Goal: Task Accomplishment & Management: Use online tool/utility

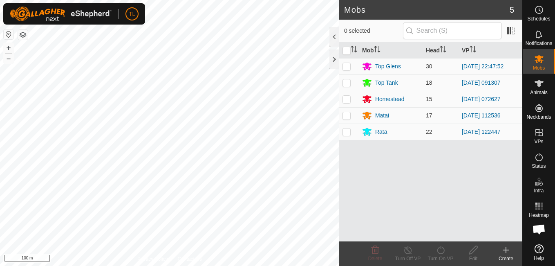
click at [506, 247] on icon at bounding box center [506, 250] width 0 height 6
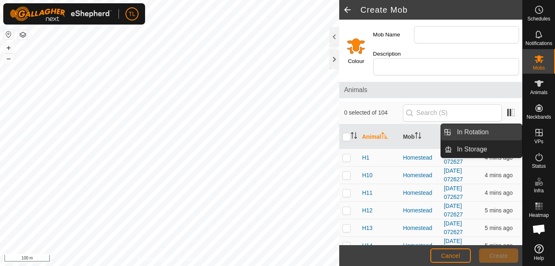
drag, startPoint x: 493, startPoint y: 131, endPoint x: 467, endPoint y: 132, distance: 26.2
click at [493, 131] on link "In Rotation" at bounding box center [487, 132] width 70 height 16
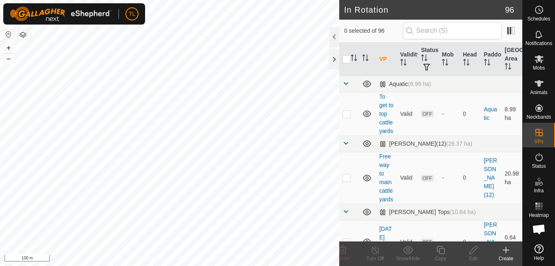
click at [502, 251] on icon at bounding box center [506, 250] width 10 height 10
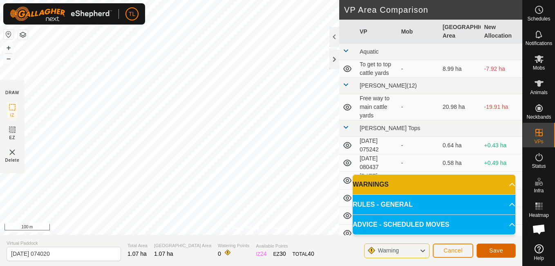
click at [499, 252] on span "Save" at bounding box center [496, 250] width 14 height 7
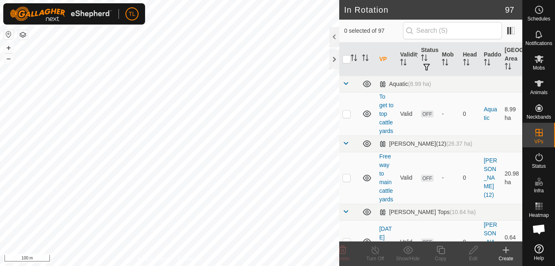
click at [504, 251] on icon at bounding box center [506, 250] width 10 height 10
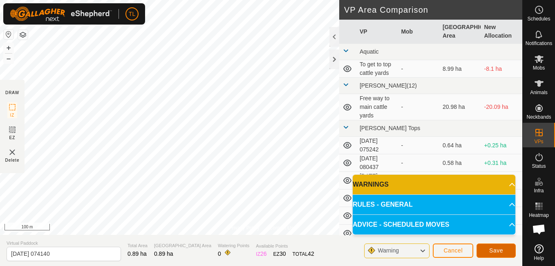
click at [498, 251] on span "Save" at bounding box center [496, 250] width 14 height 7
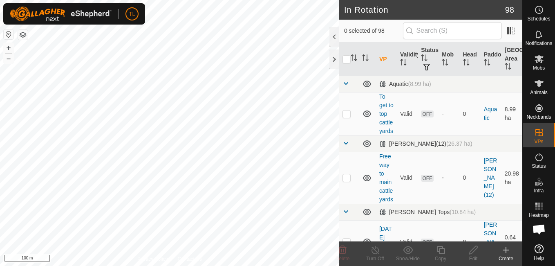
click at [506, 249] on icon at bounding box center [506, 250] width 0 height 6
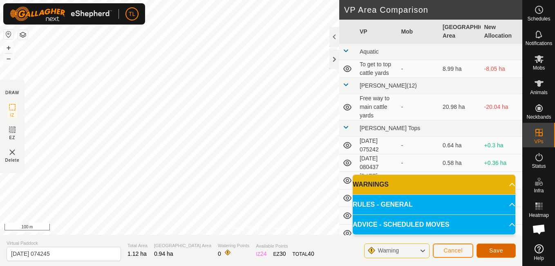
click at [502, 246] on button "Save" at bounding box center [496, 250] width 39 height 14
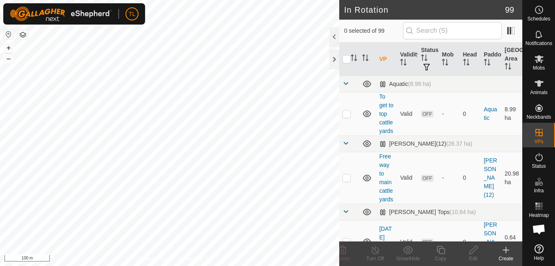
click at [114, 61] on div "TL Schedules Notifications Mobs Animals Neckbands VPs Status Infra Heatmap Help…" at bounding box center [277, 133] width 555 height 266
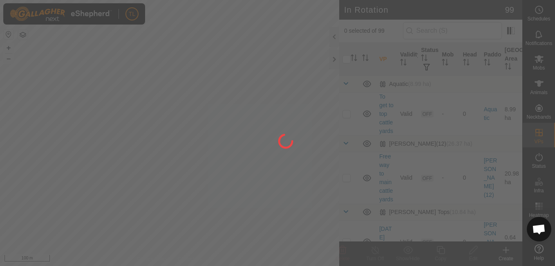
checkbox input "true"
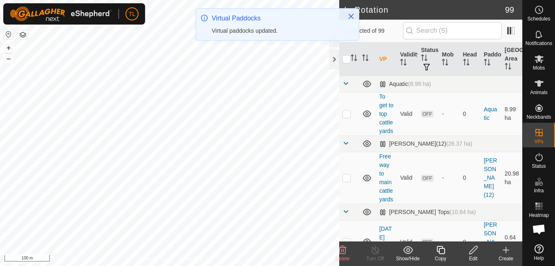
click at [467, 247] on edit-svg-icon at bounding box center [473, 250] width 33 height 10
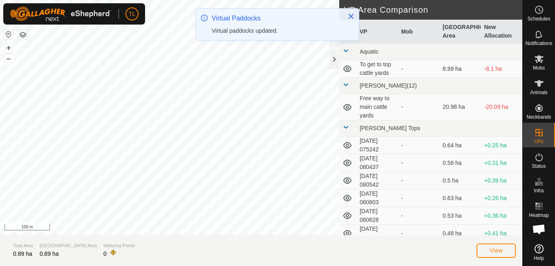
click at [473, 251] on section "Total Area 0.89 ha Grazing Area 0.89 ha Watering Points 0 View" at bounding box center [261, 250] width 522 height 31
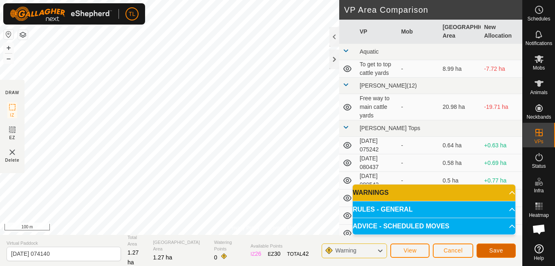
click at [498, 256] on button "Save" at bounding box center [496, 250] width 39 height 14
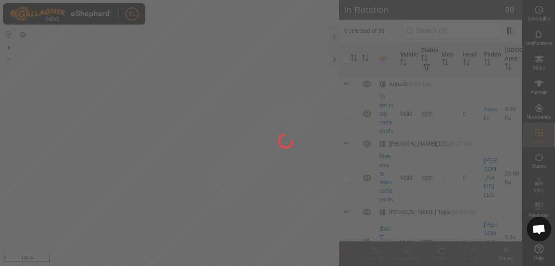
click at [65, 67] on div at bounding box center [277, 133] width 555 height 266
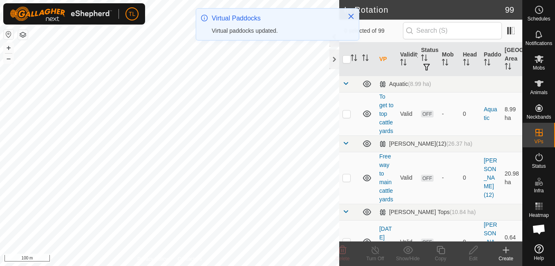
checkbox input "true"
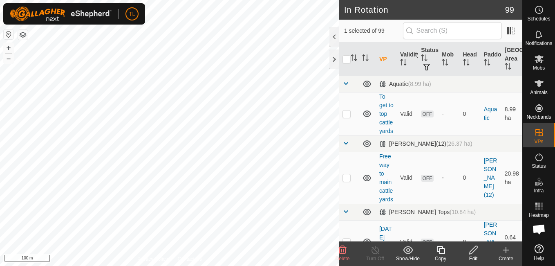
click at [470, 251] on icon at bounding box center [473, 250] width 10 height 10
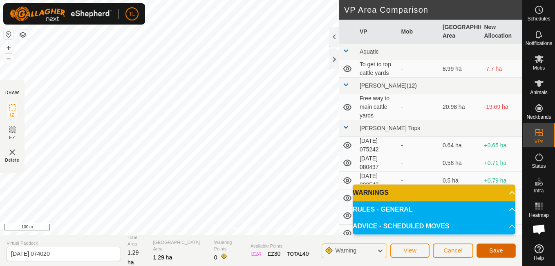
click at [502, 250] on span "Save" at bounding box center [496, 250] width 14 height 7
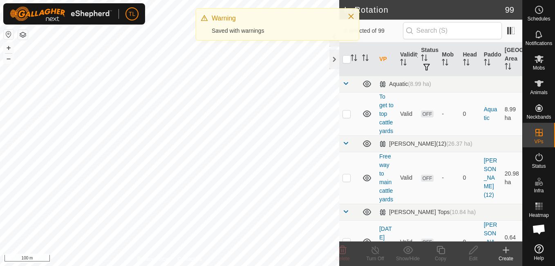
click at [506, 250] on icon at bounding box center [506, 250] width 6 height 0
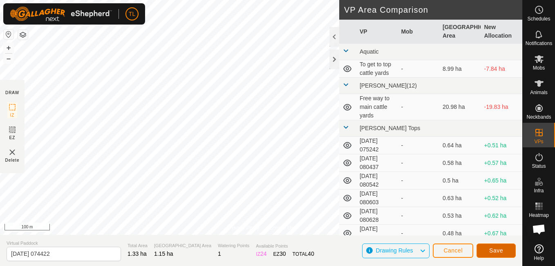
click at [500, 251] on span "Save" at bounding box center [496, 250] width 14 height 7
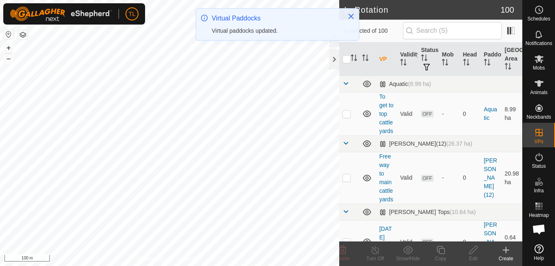
click at [506, 250] on icon at bounding box center [506, 250] width 6 height 0
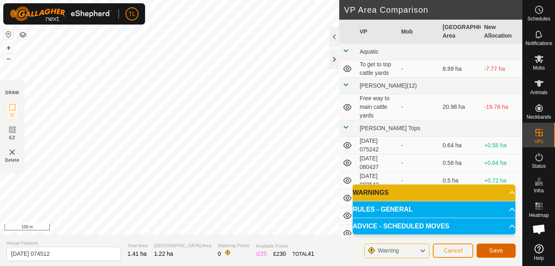
click at [493, 251] on span "Save" at bounding box center [496, 250] width 14 height 7
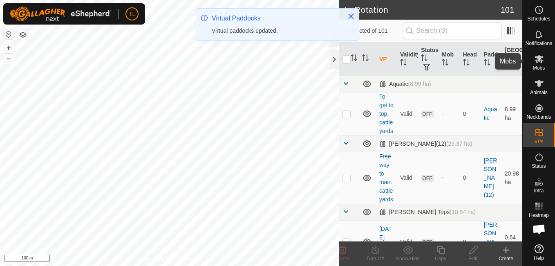
click at [537, 59] on icon at bounding box center [539, 59] width 10 height 10
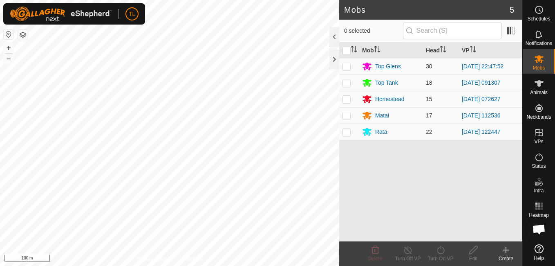
click at [383, 65] on div "Top Glens" at bounding box center [388, 66] width 26 height 9
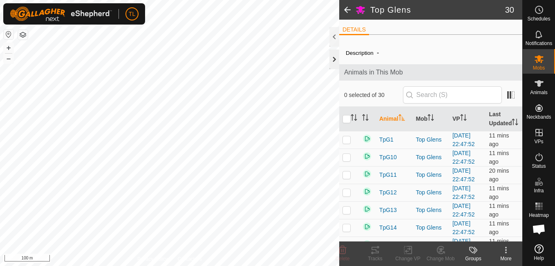
click at [334, 61] on div at bounding box center [334, 59] width 10 height 20
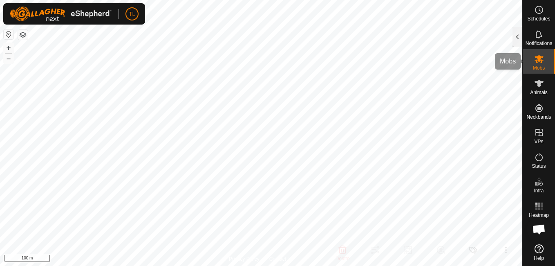
click at [544, 65] on span "Mobs" at bounding box center [539, 67] width 12 height 5
click at [517, 35] on div at bounding box center [518, 37] width 10 height 20
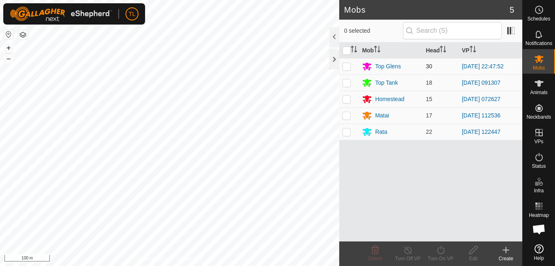
click at [349, 67] on p-checkbox at bounding box center [347, 66] width 8 height 7
checkbox input "true"
click at [441, 255] on div "Turn On VP" at bounding box center [440, 258] width 33 height 7
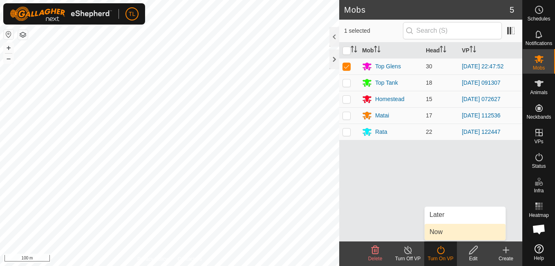
click at [445, 230] on link "Now" at bounding box center [465, 232] width 81 height 16
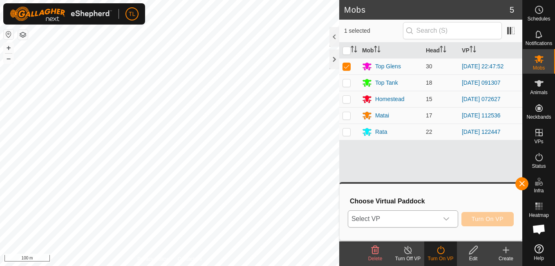
click at [455, 219] on p-select "Select VP" at bounding box center [403, 218] width 110 height 17
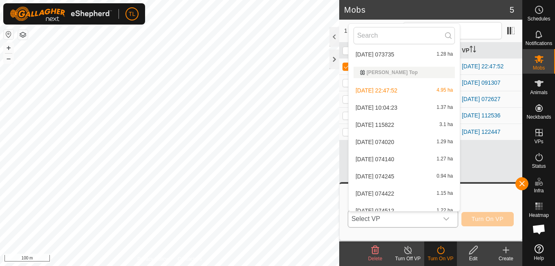
scroll to position [796, 0]
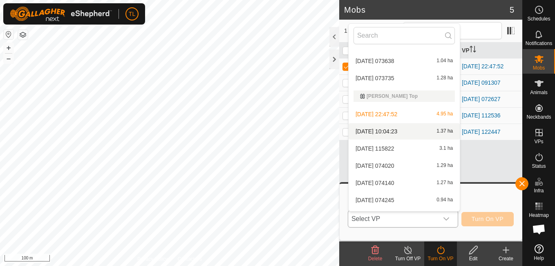
click at [406, 130] on li "[DATE] 10:04:23 1.37 ha" at bounding box center [404, 131] width 111 height 16
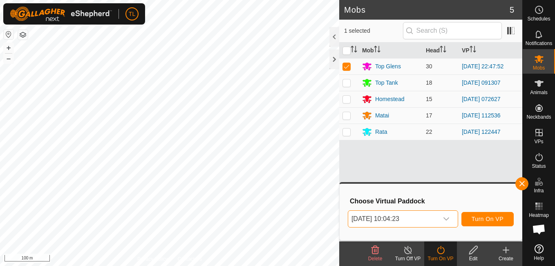
click at [447, 223] on div "dropdown trigger" at bounding box center [446, 219] width 16 height 16
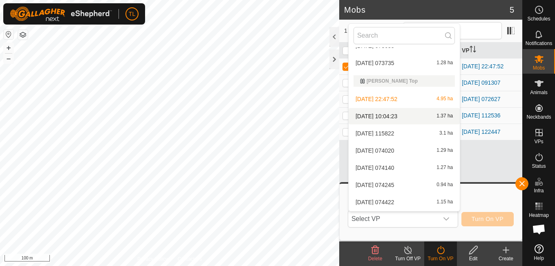
scroll to position [822, 0]
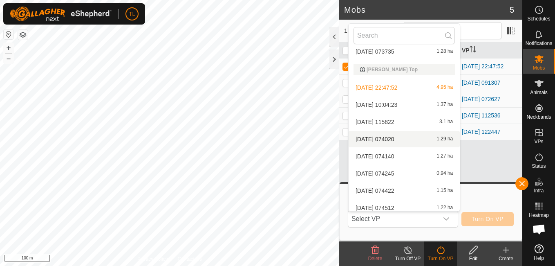
click at [394, 136] on li "[DATE] 074020 1.29 ha" at bounding box center [404, 139] width 111 height 16
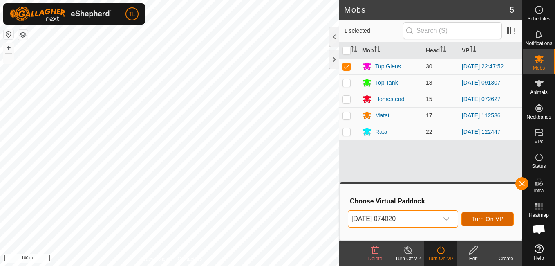
click at [496, 219] on span "Turn On VP" at bounding box center [488, 218] width 32 height 7
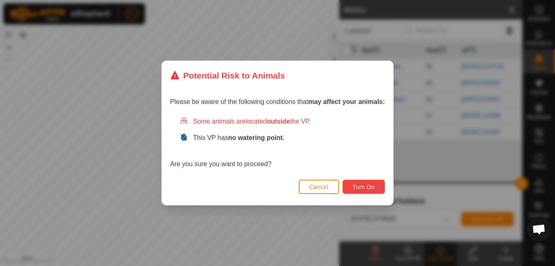
click at [363, 193] on button "Turn On" at bounding box center [364, 186] width 43 height 14
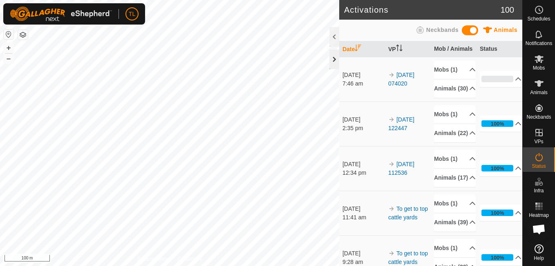
click at [334, 66] on div at bounding box center [334, 59] width 10 height 20
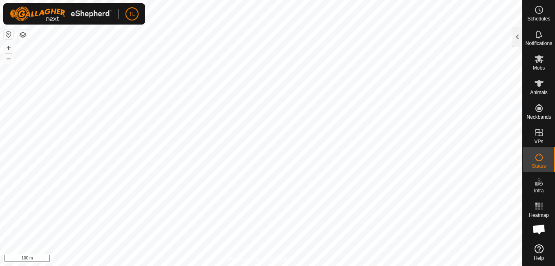
click at [23, 0] on html "TL Schedules Notifications Mobs Animals Neckbands VPs Status Infra Heatmap Help…" at bounding box center [277, 133] width 555 height 266
click at [536, 65] on span "Mobs" at bounding box center [539, 67] width 12 height 5
click at [520, 40] on div at bounding box center [518, 37] width 10 height 20
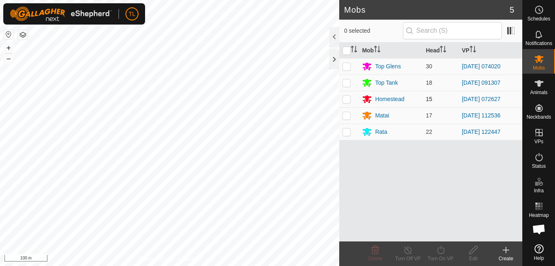
click at [345, 98] on p-checkbox at bounding box center [347, 99] width 8 height 7
checkbox input "true"
click at [441, 249] on icon at bounding box center [441, 250] width 10 height 10
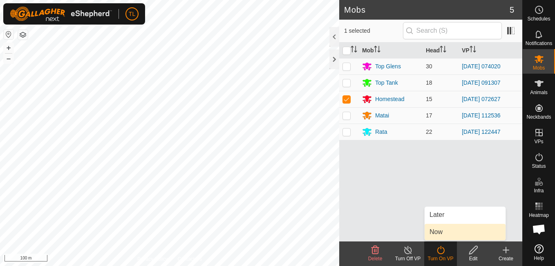
click at [444, 228] on link "Now" at bounding box center [465, 232] width 81 height 16
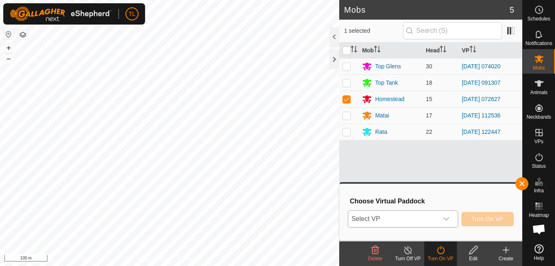
click at [449, 221] on icon "dropdown trigger" at bounding box center [446, 218] width 7 height 7
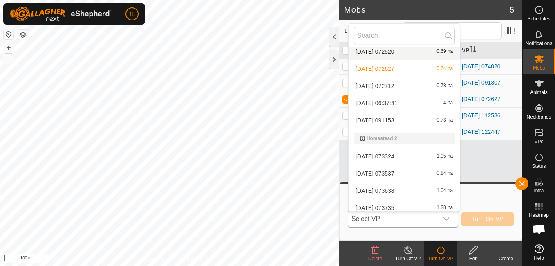
scroll to position [662, 0]
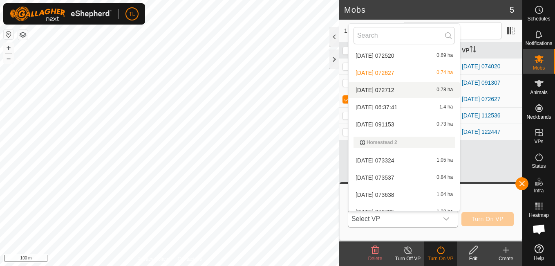
click at [385, 90] on li "[DATE] 072712 0.78 ha" at bounding box center [404, 90] width 111 height 16
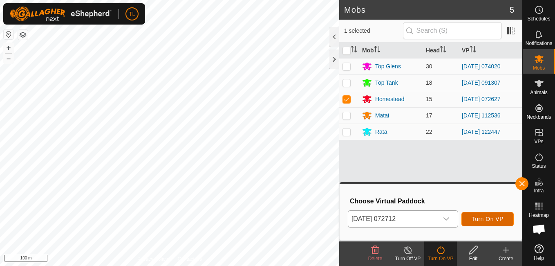
click at [493, 219] on span "Turn On VP" at bounding box center [488, 218] width 32 height 7
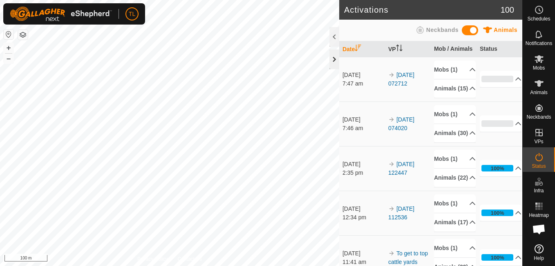
click at [334, 64] on div at bounding box center [334, 59] width 10 height 20
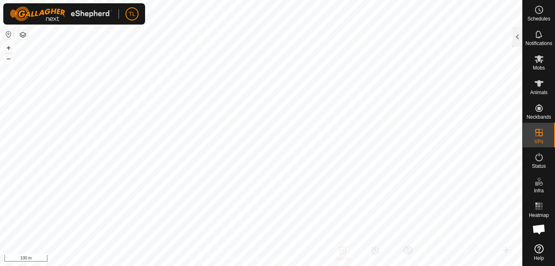
checkbox input "true"
checkbox input "false"
click at [517, 45] on div at bounding box center [518, 37] width 10 height 20
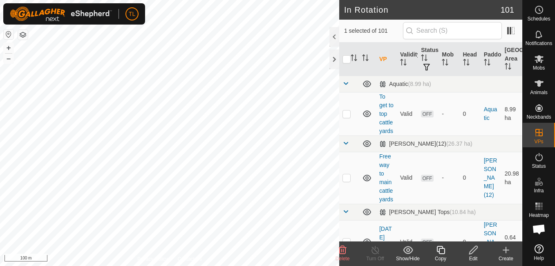
click at [473, 250] on icon at bounding box center [473, 250] width 10 height 10
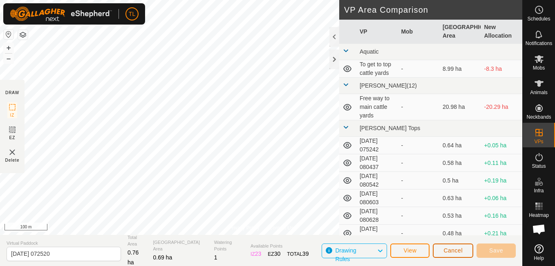
click at [459, 253] on span "Cancel" at bounding box center [452, 250] width 19 height 7
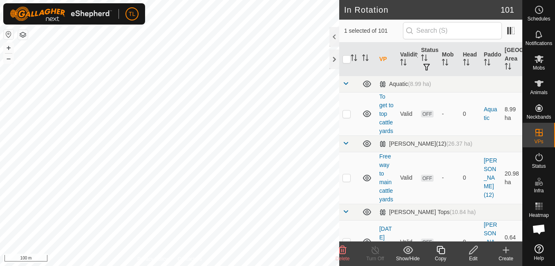
click at [343, 251] on icon at bounding box center [343, 250] width 10 height 10
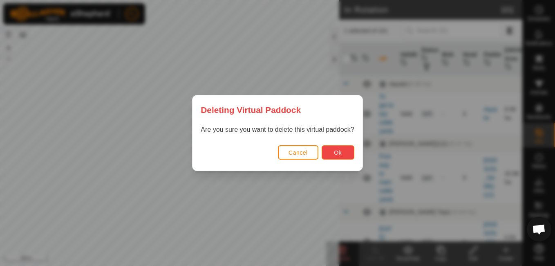
click at [334, 153] on span "Ok" at bounding box center [338, 152] width 8 height 7
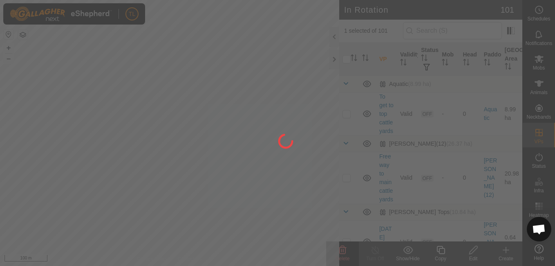
checkbox input "false"
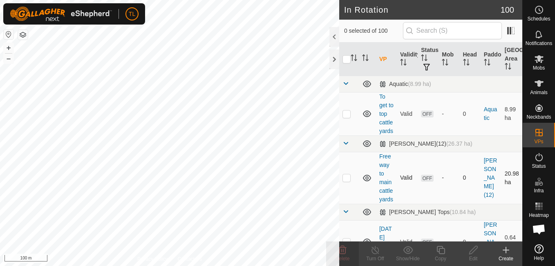
checkbox input "true"
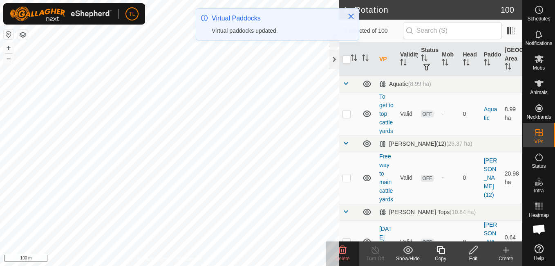
click at [343, 250] on icon at bounding box center [343, 250] width 10 height 10
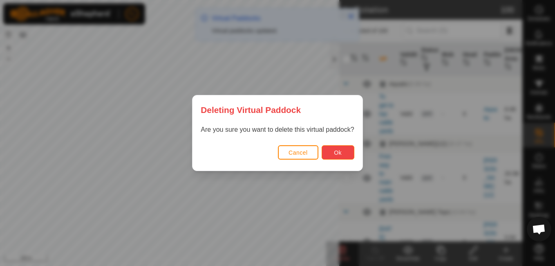
click at [340, 157] on button "Ok" at bounding box center [338, 152] width 33 height 14
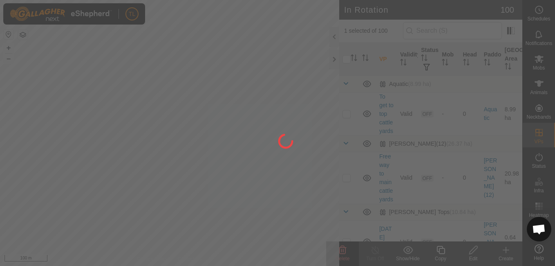
checkbox input "false"
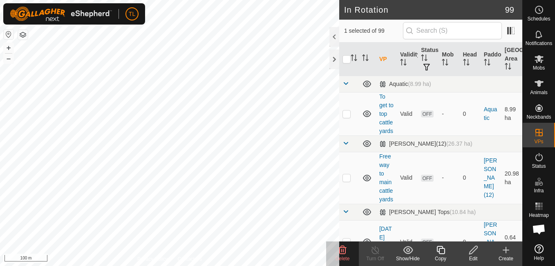
click at [350, 260] on div "Delete" at bounding box center [342, 258] width 33 height 7
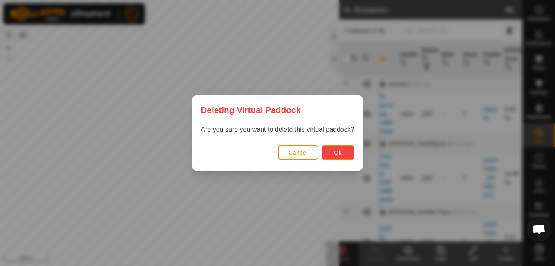
click at [336, 146] on button "Ok" at bounding box center [338, 152] width 33 height 14
checkbox input "false"
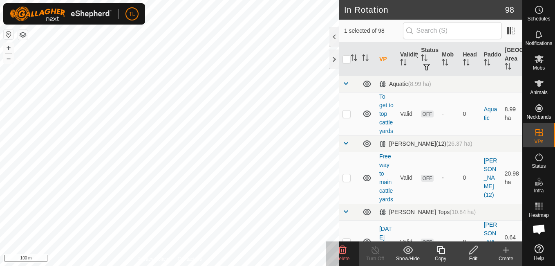
click at [346, 251] on icon at bounding box center [343, 250] width 10 height 10
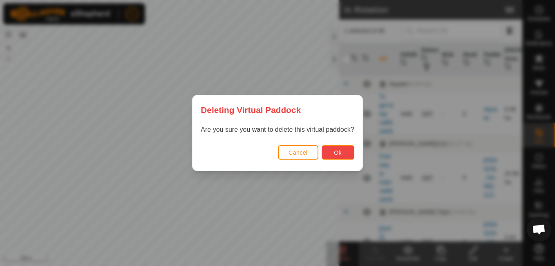
click at [349, 155] on button "Ok" at bounding box center [338, 152] width 33 height 14
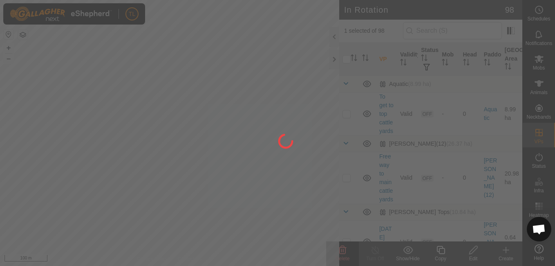
checkbox input "false"
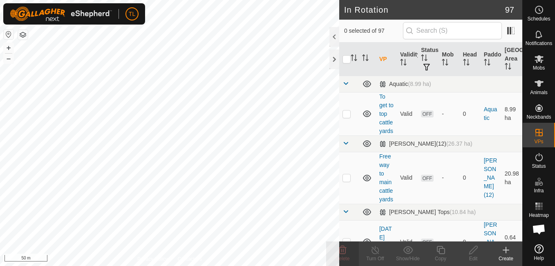
click at [280, 0] on html "TL Schedules Notifications Mobs Animals Neckbands VPs Status Infra Heatmap Help…" at bounding box center [277, 133] width 555 height 266
click at [348, 253] on delete-svg-icon at bounding box center [342, 250] width 33 height 10
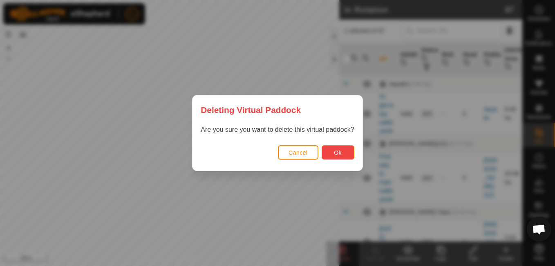
click at [342, 154] on button "Ok" at bounding box center [338, 152] width 33 height 14
checkbox input "false"
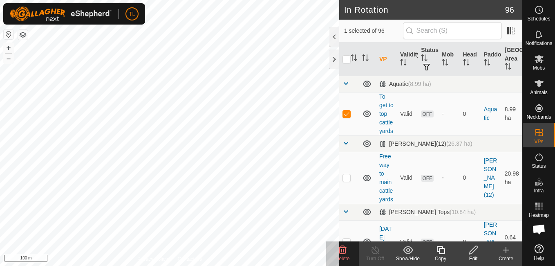
checkbox input "false"
checkbox input "true"
click at [470, 248] on icon at bounding box center [473, 250] width 10 height 10
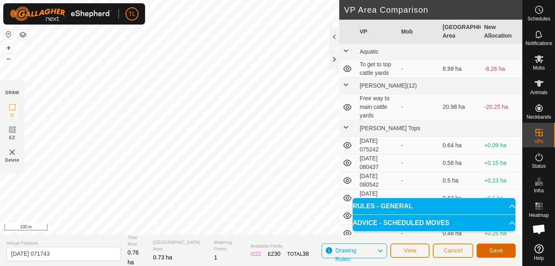
click at [486, 254] on button "Save" at bounding box center [496, 250] width 39 height 14
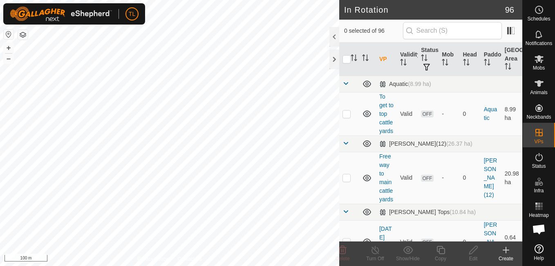
checkbox input "true"
click at [474, 248] on icon at bounding box center [473, 250] width 8 height 8
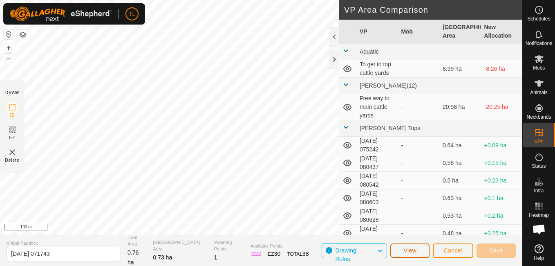
click at [410, 251] on span "View" at bounding box center [409, 250] width 13 height 7
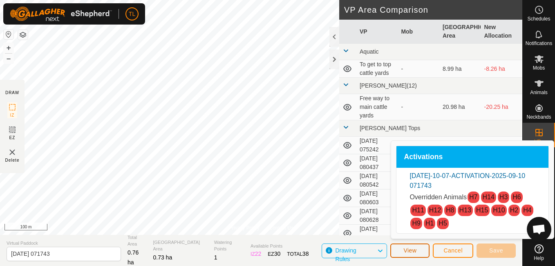
click at [416, 248] on span "View" at bounding box center [409, 250] width 13 height 7
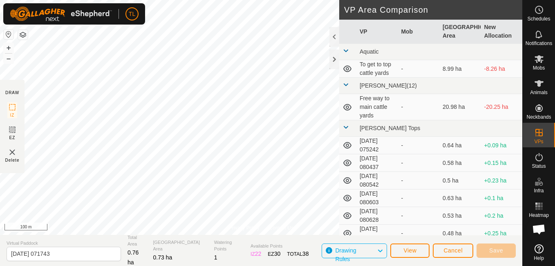
click at [341, 61] on td at bounding box center [347, 69] width 17 height 18
click at [335, 63] on div at bounding box center [334, 59] width 10 height 20
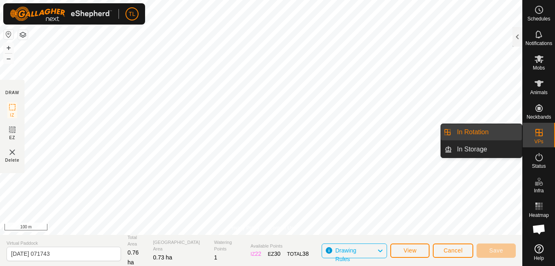
click at [539, 134] on icon at bounding box center [538, 132] width 7 height 7
drag, startPoint x: 512, startPoint y: 128, endPoint x: 467, endPoint y: 138, distance: 46.0
click at [508, 130] on link "In Rotation" at bounding box center [487, 132] width 70 height 16
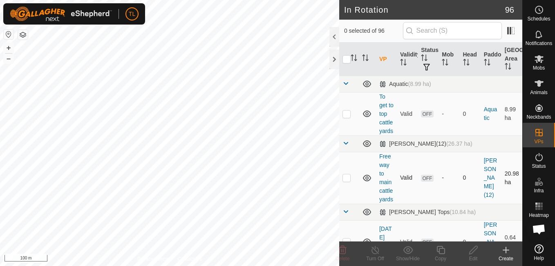
checkbox input "true"
click at [474, 249] on icon at bounding box center [473, 250] width 10 height 10
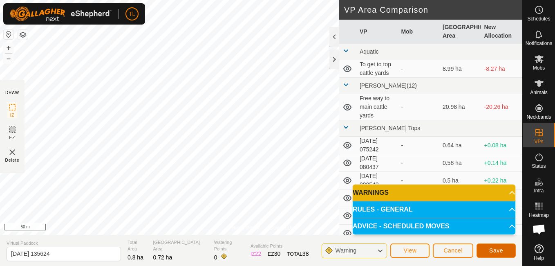
click at [497, 249] on span "Save" at bounding box center [496, 250] width 14 height 7
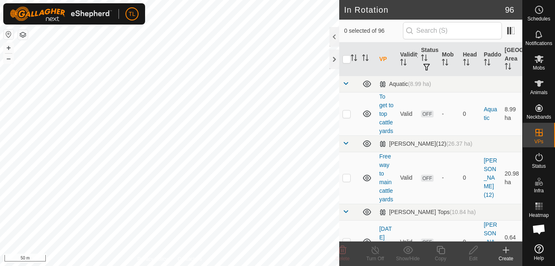
click at [505, 251] on icon at bounding box center [506, 250] width 10 height 10
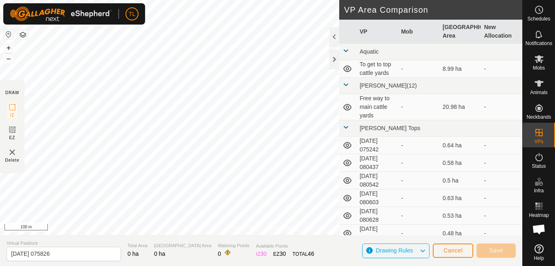
click at [0, 0] on html "TL Schedules Notifications Mobs Animals Neckbands VPs Status Infra Heatmap Help…" at bounding box center [277, 133] width 555 height 266
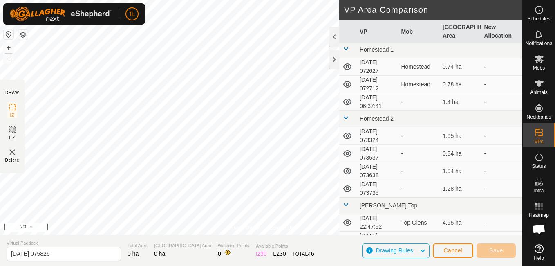
click at [0, 0] on html "TL Schedules Notifications Mobs Animals Neckbands VPs Status Infra Heatmap Help…" at bounding box center [277, 133] width 555 height 266
click at [0, 66] on html "TL Schedules Notifications Mobs Animals Neckbands VPs Status Infra Heatmap Help…" at bounding box center [277, 133] width 555 height 266
click at [0, 81] on html "TL Schedules Notifications Mobs Animals Neckbands VPs Status Infra Heatmap Help…" at bounding box center [277, 133] width 555 height 266
click at [182, 105] on div "Privacy Policy Contact Us + – ⇧ i 200 m DRAW IZ EZ Delete VP Area Comparison VP…" at bounding box center [261, 133] width 522 height 266
drag, startPoint x: 0, startPoint y: 123, endPoint x: 218, endPoint y: 261, distance: 258.0
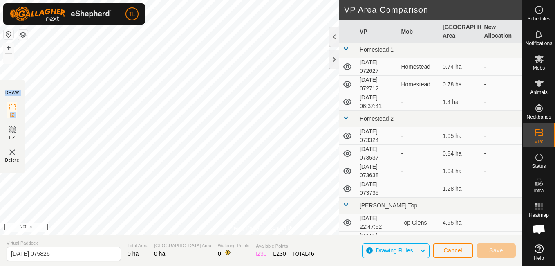
click at [218, 261] on div "Privacy Policy Contact Us + – ⇧ i 200 m DRAW IZ EZ Delete VP Area Comparison VP…" at bounding box center [261, 133] width 522 height 266
click at [457, 249] on span "Cancel" at bounding box center [452, 250] width 19 height 7
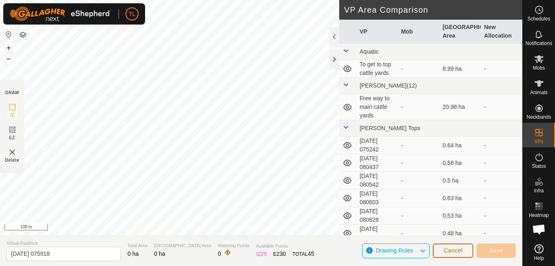
click at [463, 249] on button "Cancel" at bounding box center [453, 250] width 40 height 14
click at [452, 248] on button "Cancel" at bounding box center [453, 250] width 40 height 14
click at [452, 253] on span "Cancel" at bounding box center [452, 250] width 19 height 7
click at [538, 85] on icon at bounding box center [539, 83] width 9 height 7
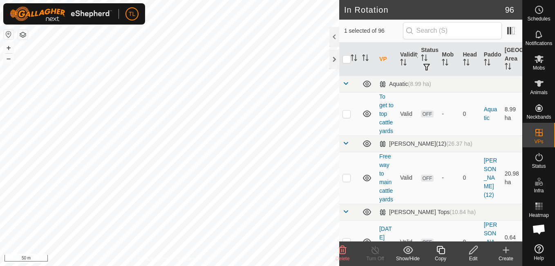
click at [472, 251] on icon at bounding box center [473, 250] width 10 height 10
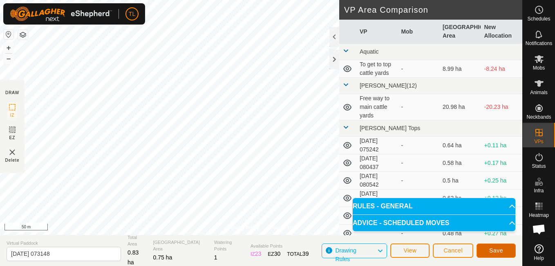
click at [513, 252] on button "Save" at bounding box center [496, 250] width 39 height 14
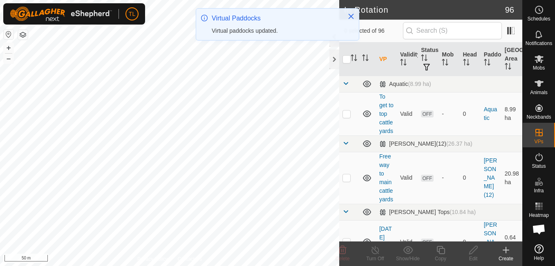
click at [504, 249] on icon at bounding box center [506, 250] width 10 height 10
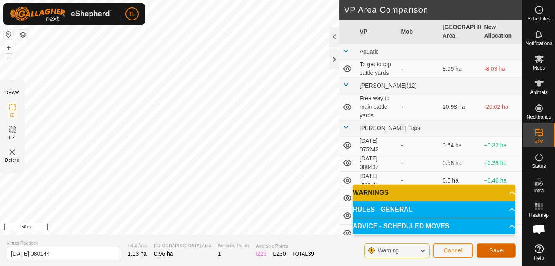
click at [507, 255] on button "Save" at bounding box center [496, 250] width 39 height 14
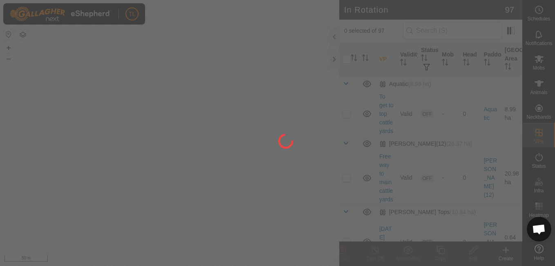
click at [245, 129] on div at bounding box center [277, 133] width 555 height 266
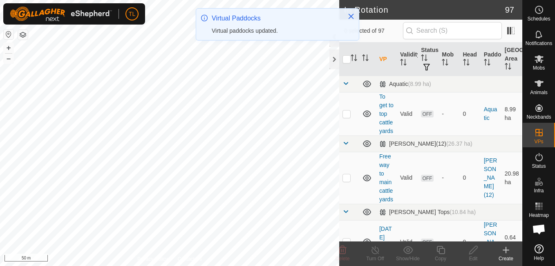
click at [72, 265] on html "TL Schedules Notifications Mobs Animals Neckbands VPs Status Infra Heatmap Help…" at bounding box center [277, 133] width 555 height 266
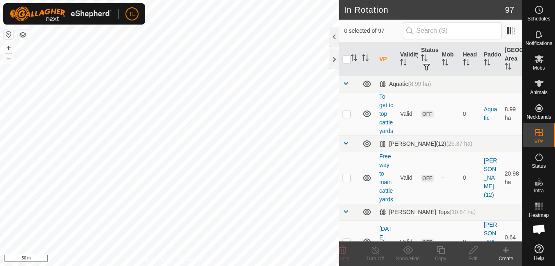
checkbox input "true"
click at [473, 248] on icon at bounding box center [473, 250] width 8 height 8
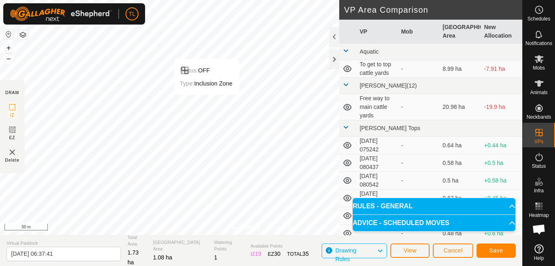
click at [212, 91] on div "Status: OFF Type: Inclusion Zone + – ⇧ i 50 m" at bounding box center [261, 117] width 522 height 235
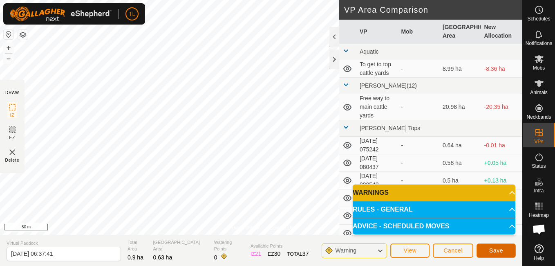
click at [488, 254] on button "Save" at bounding box center [496, 250] width 39 height 14
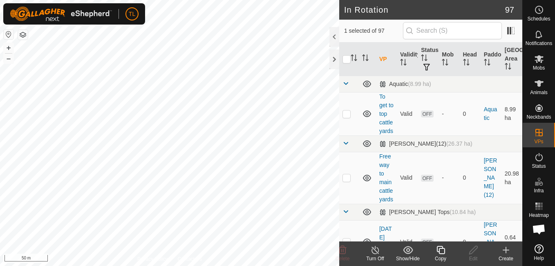
checkbox input "false"
checkbox input "true"
click at [504, 250] on icon at bounding box center [506, 250] width 6 height 0
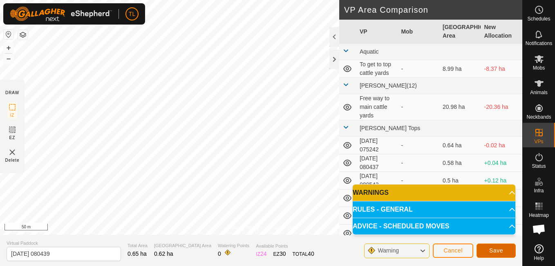
click at [504, 249] on button "Save" at bounding box center [496, 250] width 39 height 14
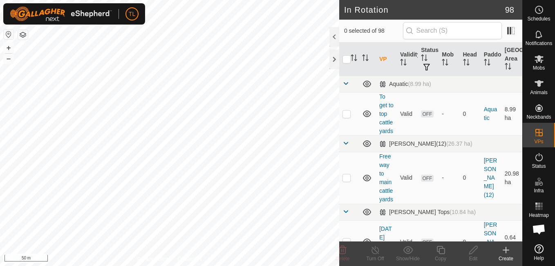
click at [508, 251] on icon at bounding box center [506, 250] width 10 height 10
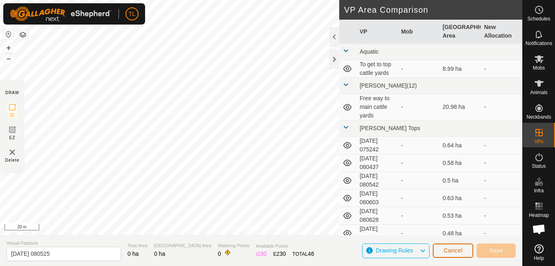
click at [454, 252] on span "Cancel" at bounding box center [452, 250] width 19 height 7
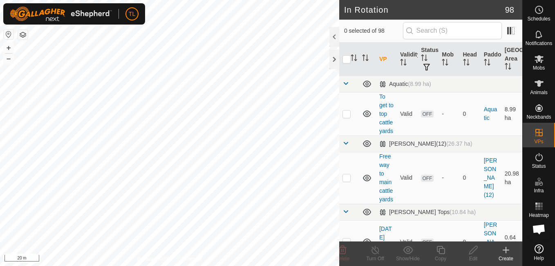
checkbox input "true"
click at [502, 250] on icon at bounding box center [506, 250] width 10 height 10
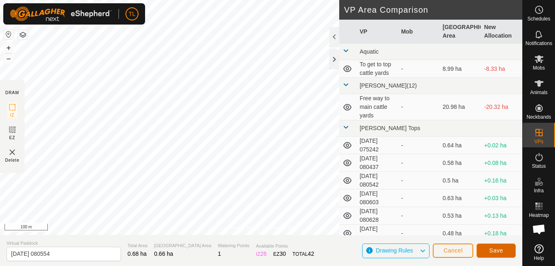
click at [499, 246] on button "Save" at bounding box center [496, 250] width 39 height 14
